Goal: Navigation & Orientation: Find specific page/section

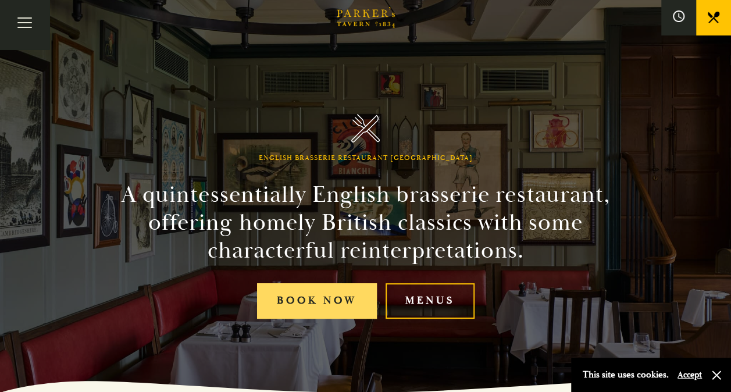
click at [346, 306] on link "Book Now" at bounding box center [317, 300] width 120 height 35
click at [314, 306] on link "Book Now" at bounding box center [317, 300] width 120 height 35
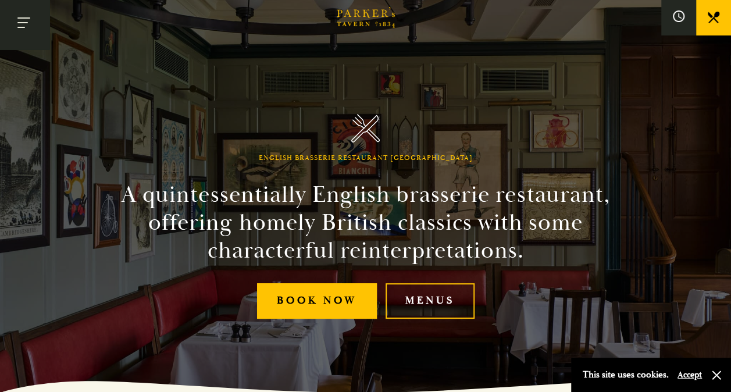
click at [22, 28] on button "Toggle navigation" at bounding box center [24, 24] width 49 height 49
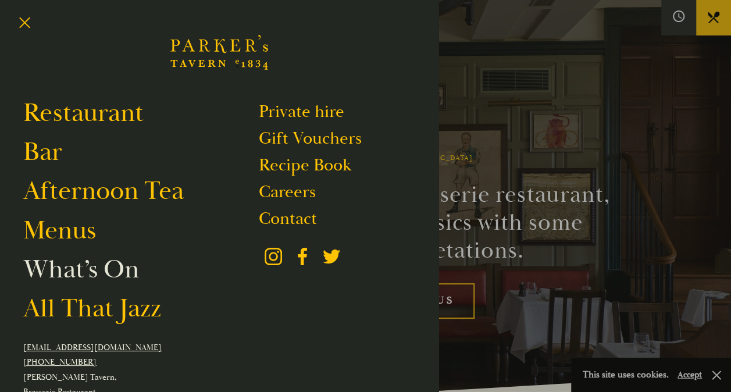
click at [115, 271] on link "What’s On" at bounding box center [81, 269] width 116 height 33
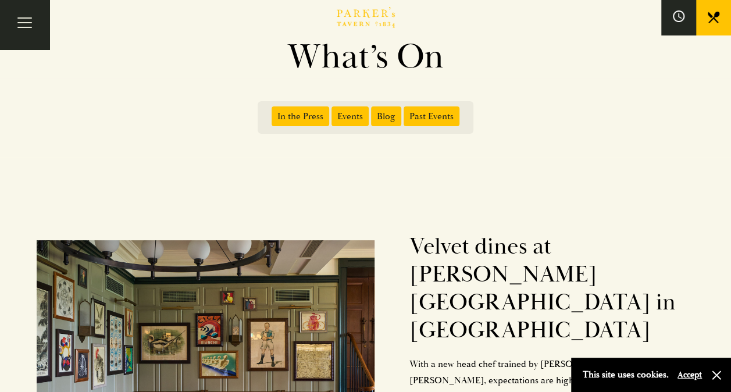
scroll to position [68, 0]
click at [35, 29] on button "Toggle navigation" at bounding box center [24, 24] width 49 height 49
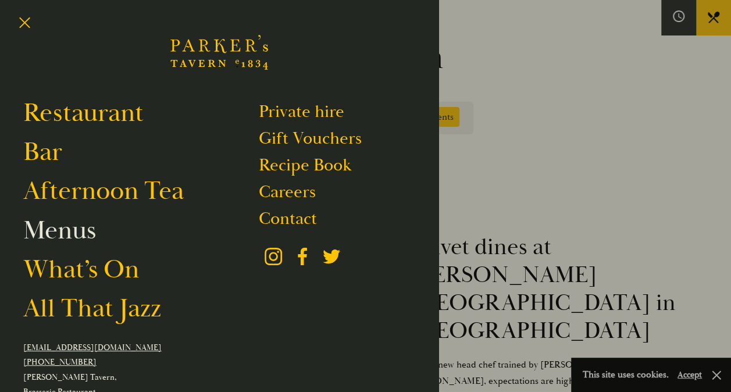
click at [81, 228] on link "Menus" at bounding box center [59, 230] width 73 height 33
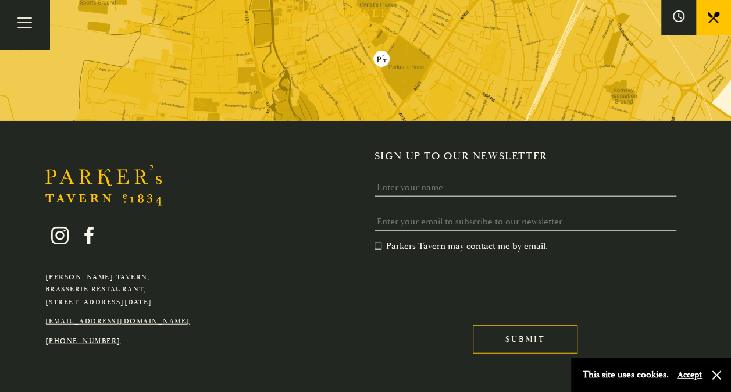
scroll to position [3461, 0]
